Goal: Transaction & Acquisition: Purchase product/service

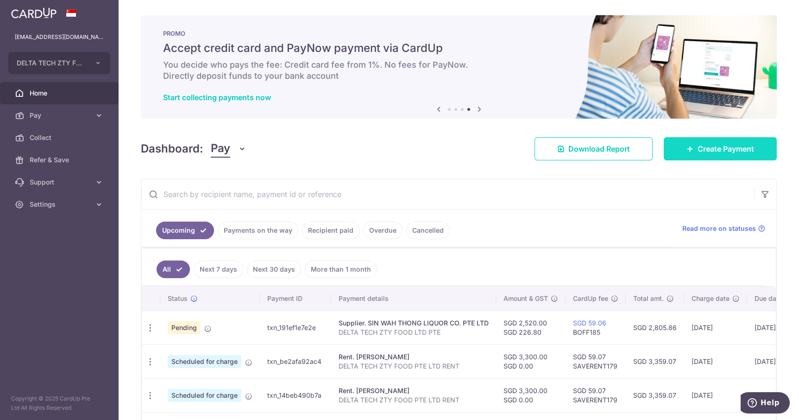
click at [709, 158] on link "Create Payment" at bounding box center [720, 148] width 113 height 23
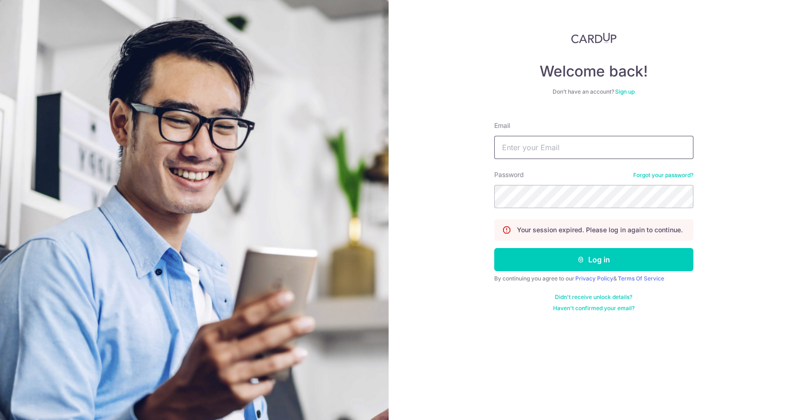
click at [624, 146] on input "Email" at bounding box center [593, 147] width 199 height 23
type input "[EMAIL_ADDRESS][DOMAIN_NAME]"
click at [494, 248] on button "Log in" at bounding box center [593, 259] width 199 height 23
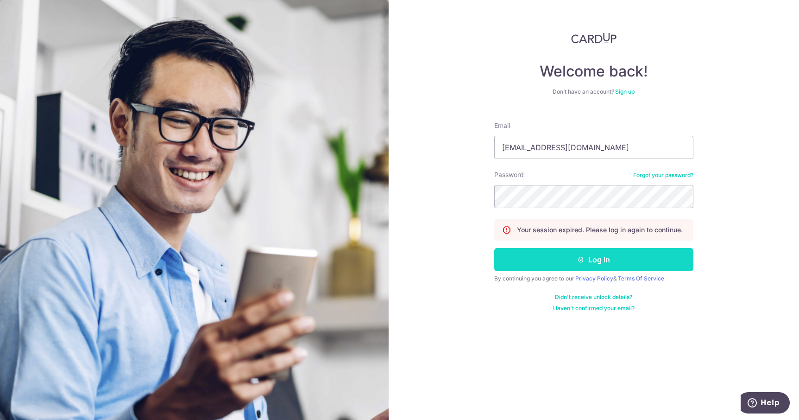
click at [585, 268] on button "Log in" at bounding box center [593, 259] width 199 height 23
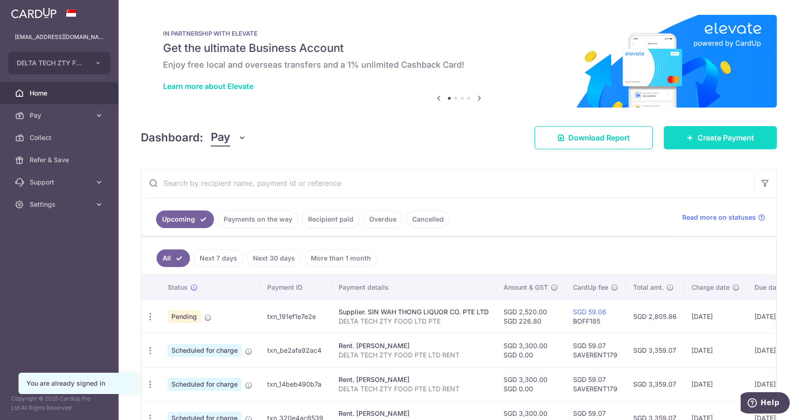
click at [712, 143] on span "Create Payment" at bounding box center [725, 137] width 57 height 11
